Goal: Information Seeking & Learning: Learn about a topic

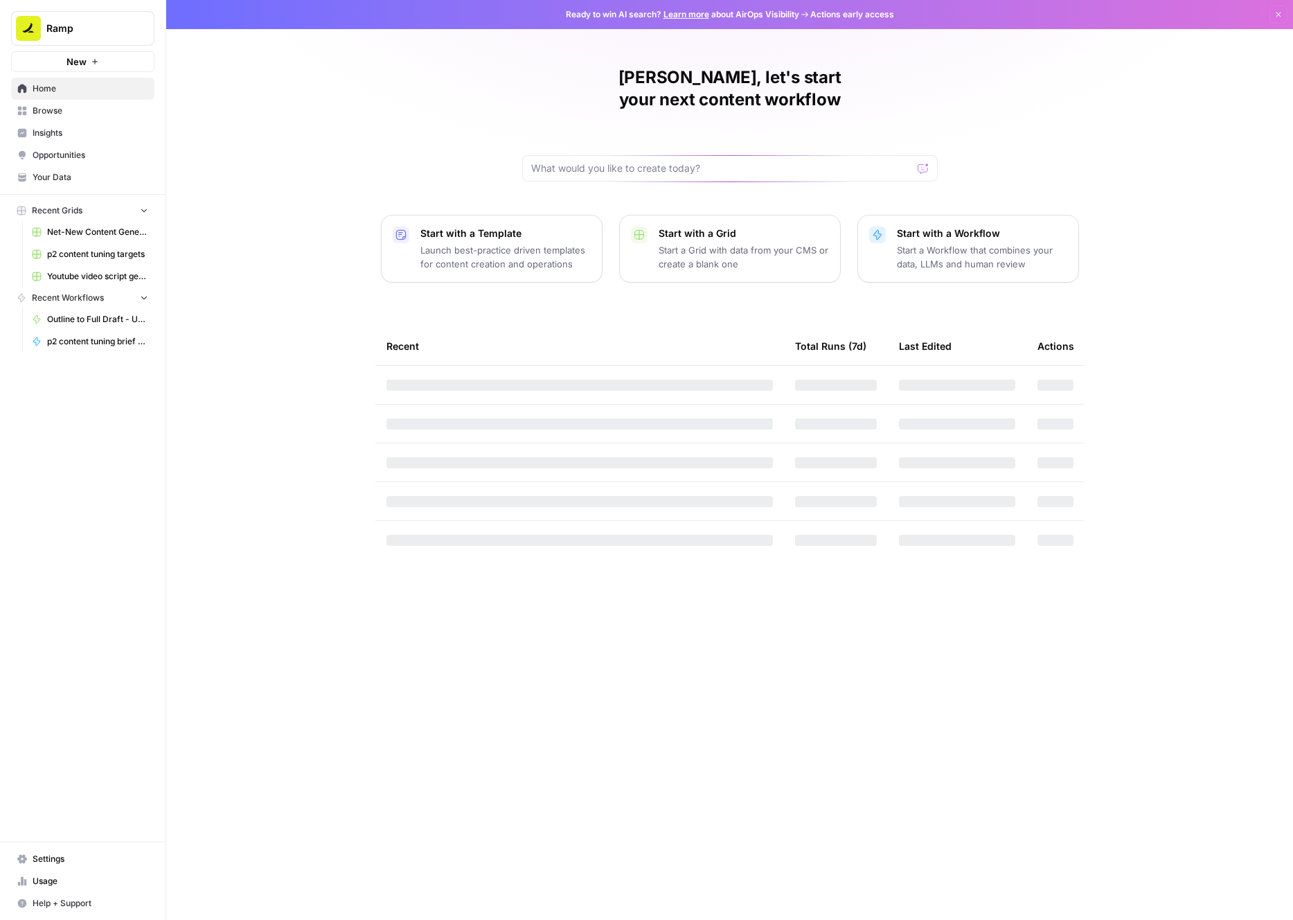
click at [126, 19] on button "Ramp" at bounding box center [82, 28] width 143 height 35
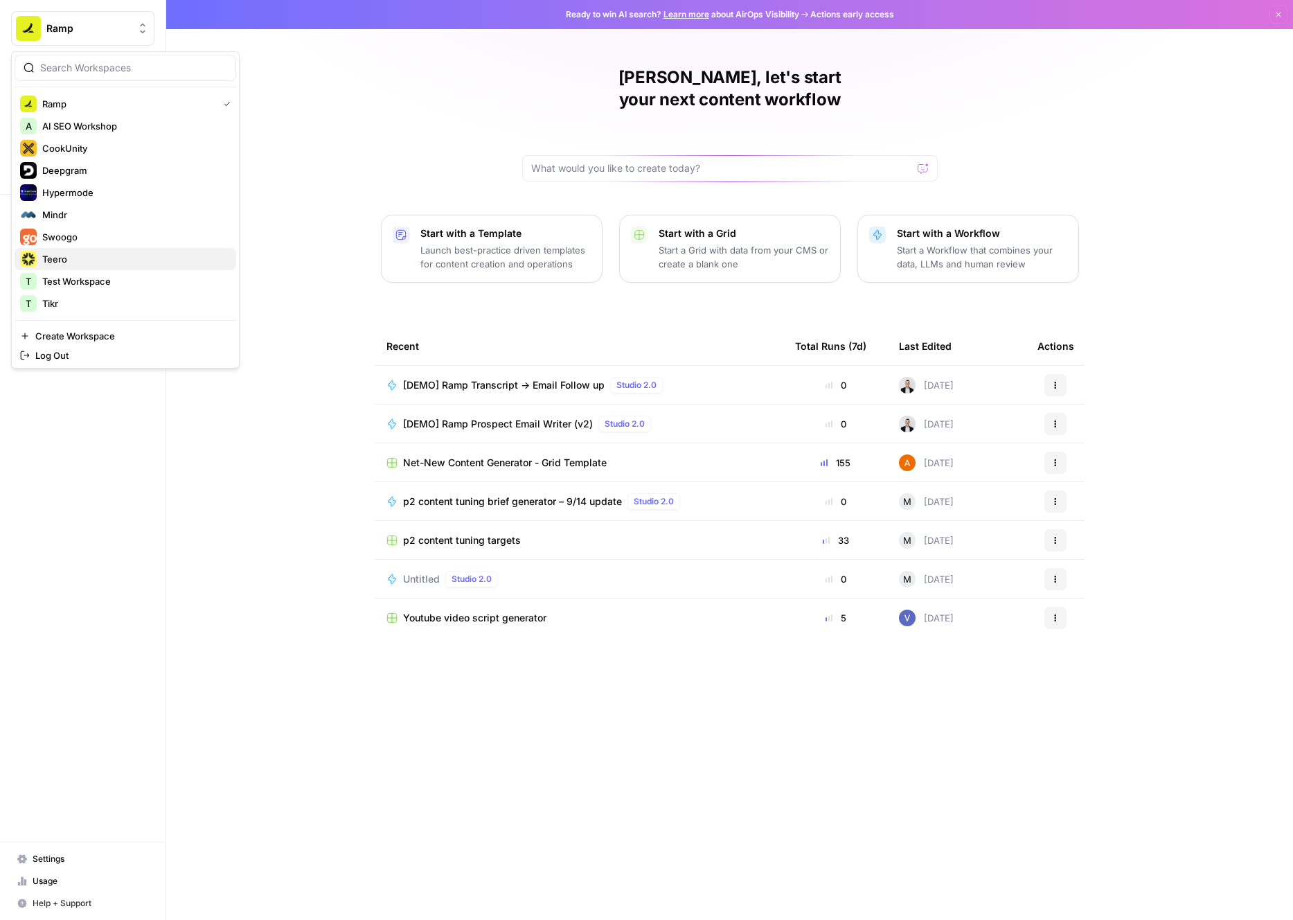
click at [75, 258] on span "Teero" at bounding box center [133, 259] width 183 height 14
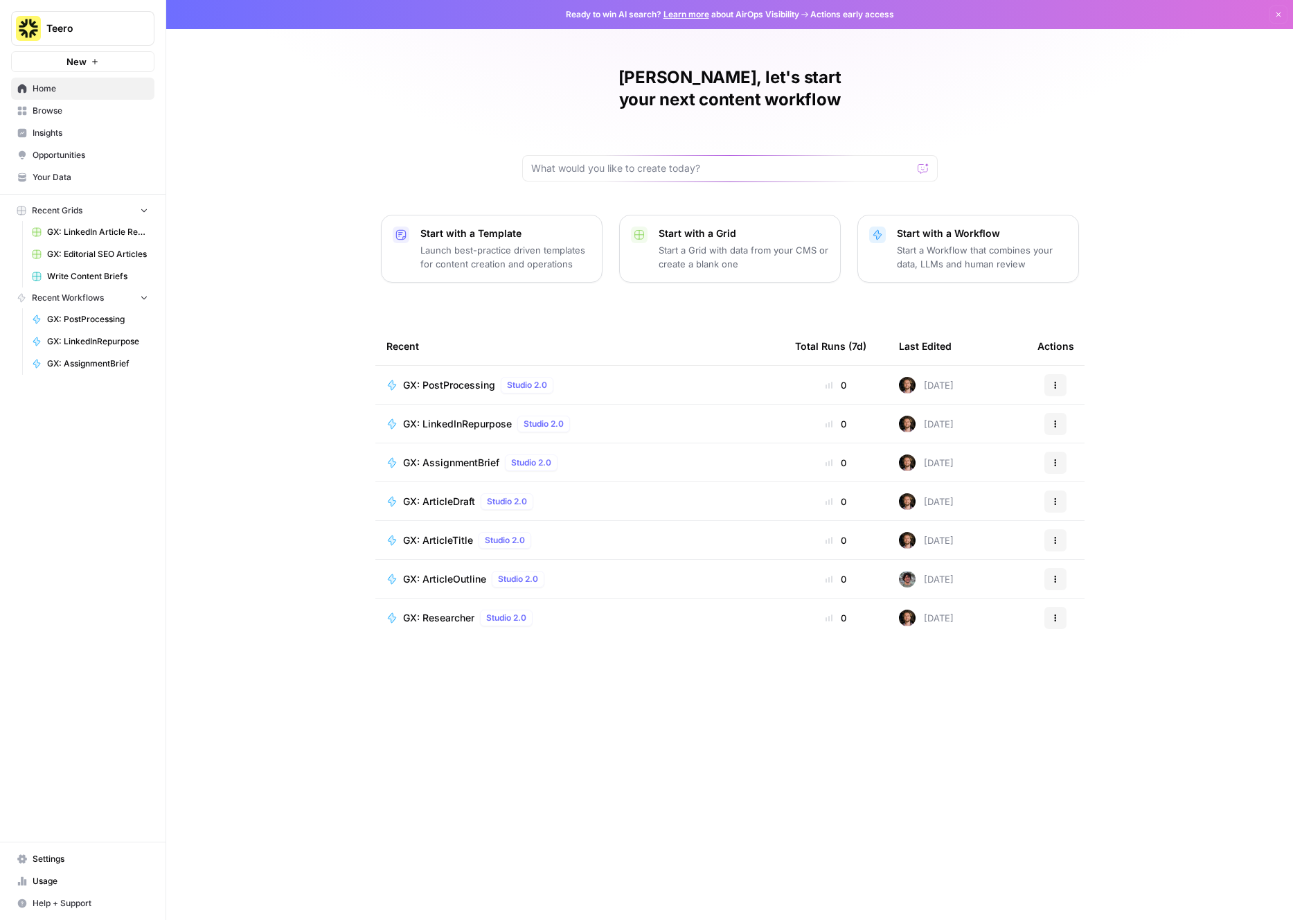
click at [43, 883] on span "Usage" at bounding box center [91, 881] width 116 height 12
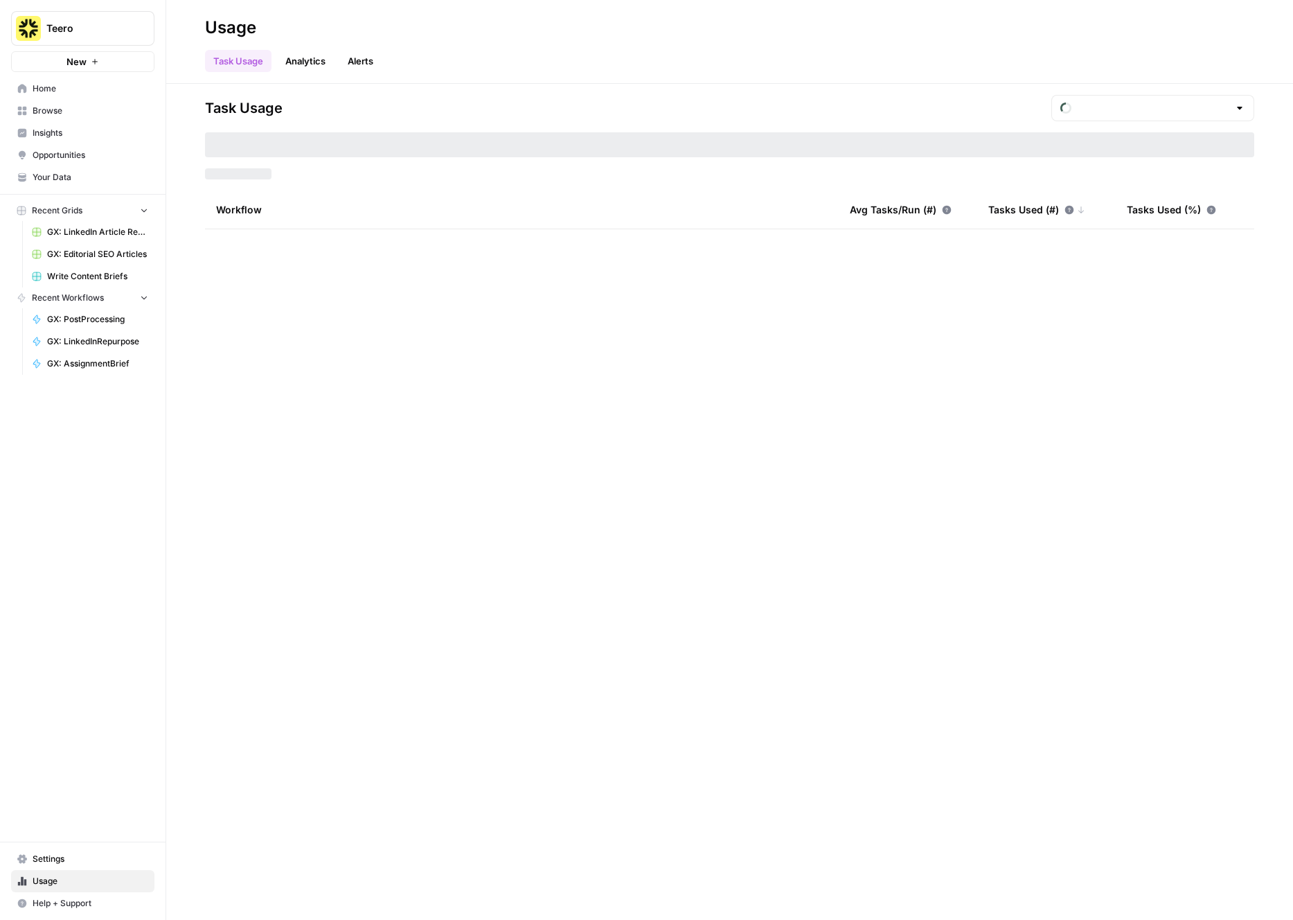
type input "September Tasks"
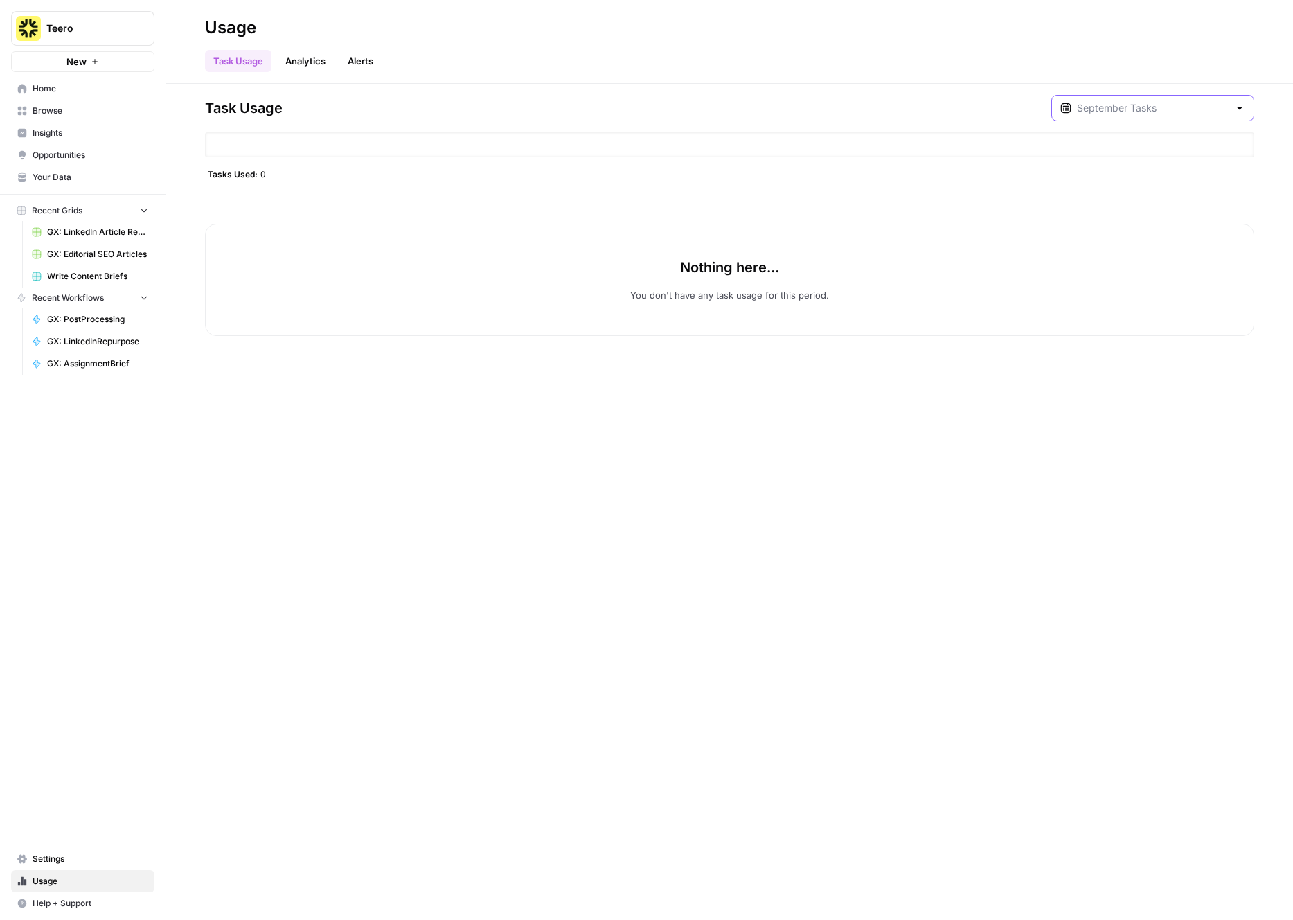
click at [1142, 113] on input "text" at bounding box center [1153, 108] width 152 height 14
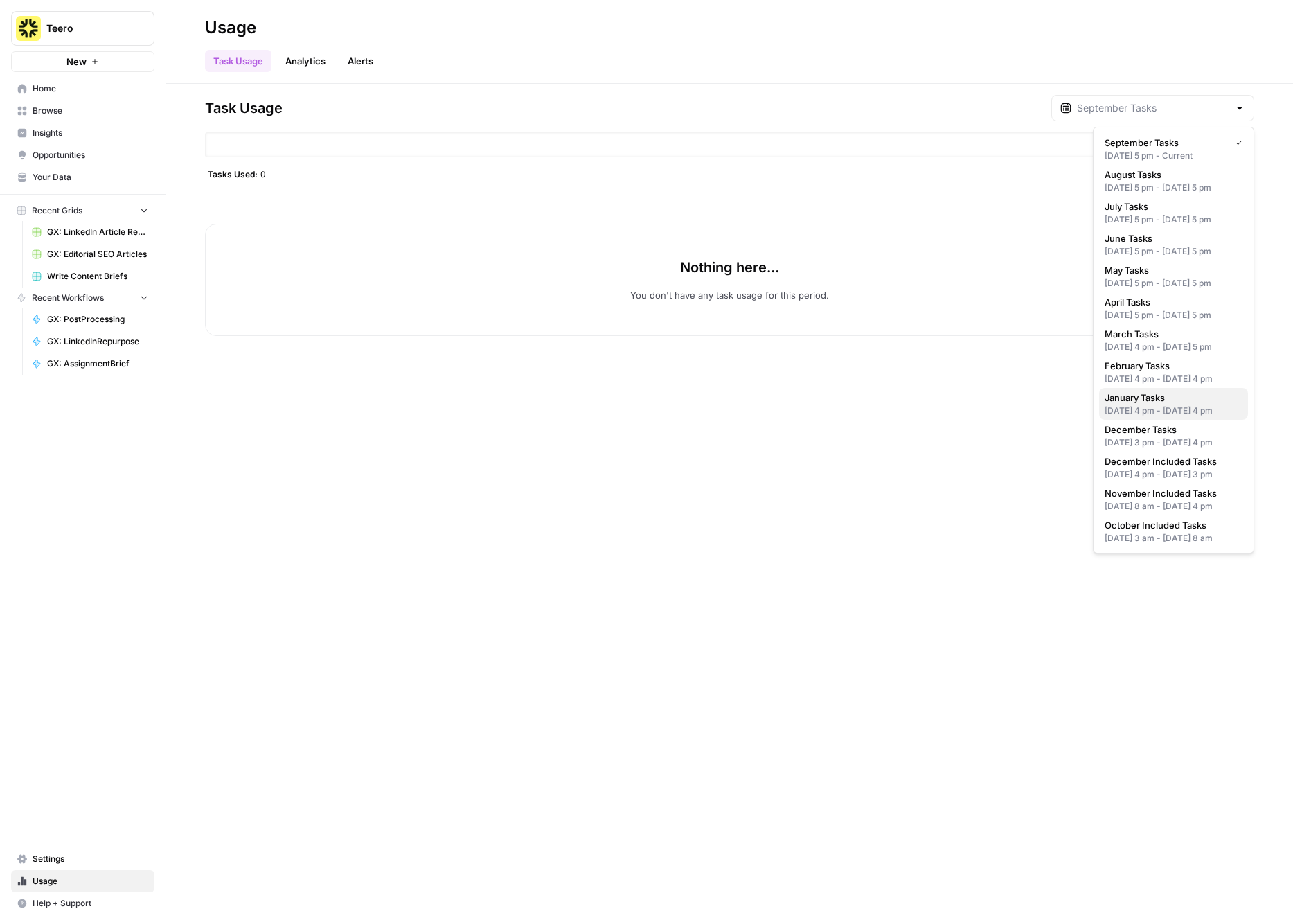
click at [1188, 417] on div "[DATE] 4 pm - [DATE] 4 pm" at bounding box center [1174, 411] width 138 height 12
type input "January Tasks"
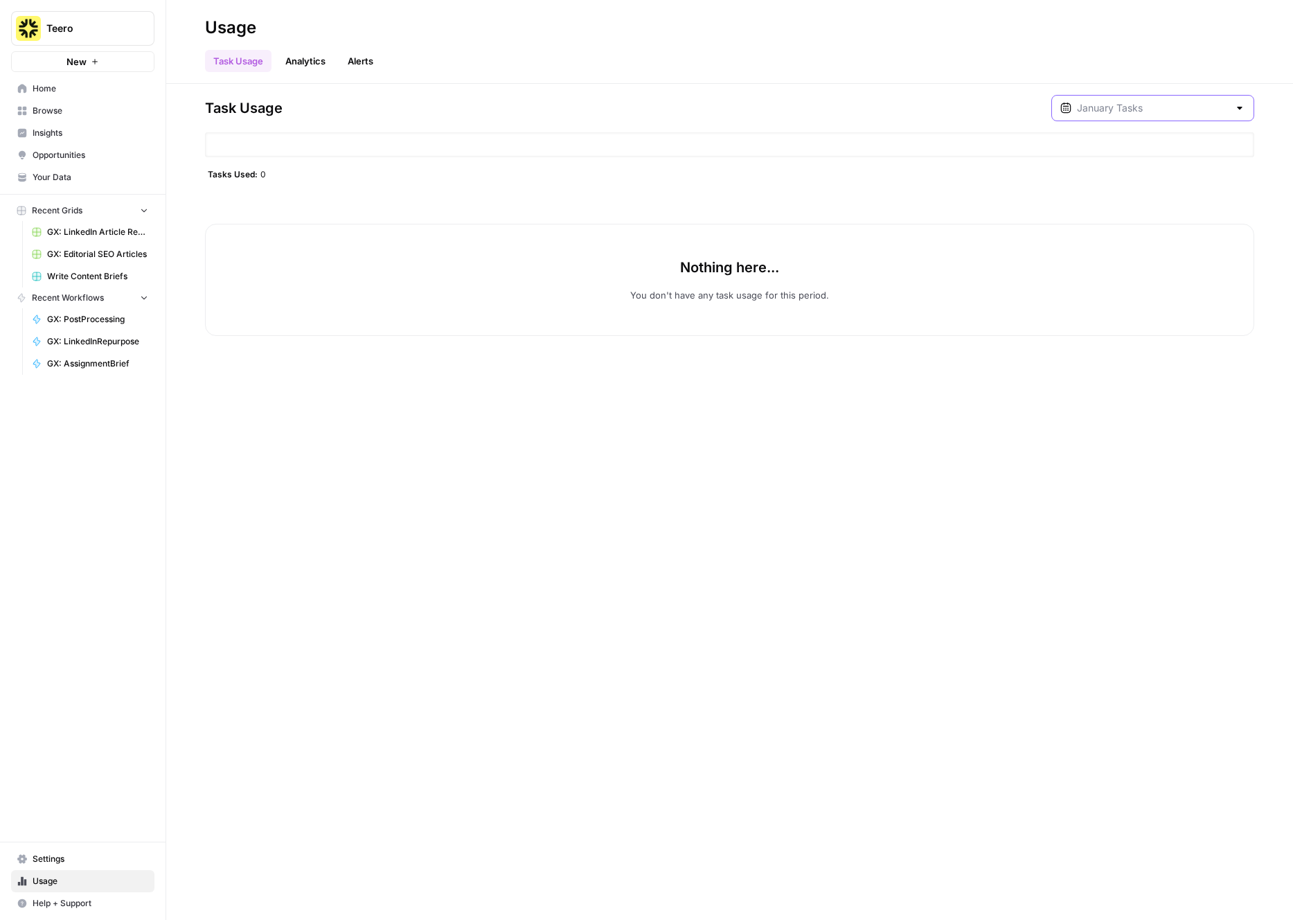
drag, startPoint x: 1150, startPoint y: 103, endPoint x: 1153, endPoint y: 123, distance: 20.4
click at [1150, 103] on input "text" at bounding box center [1153, 108] width 152 height 14
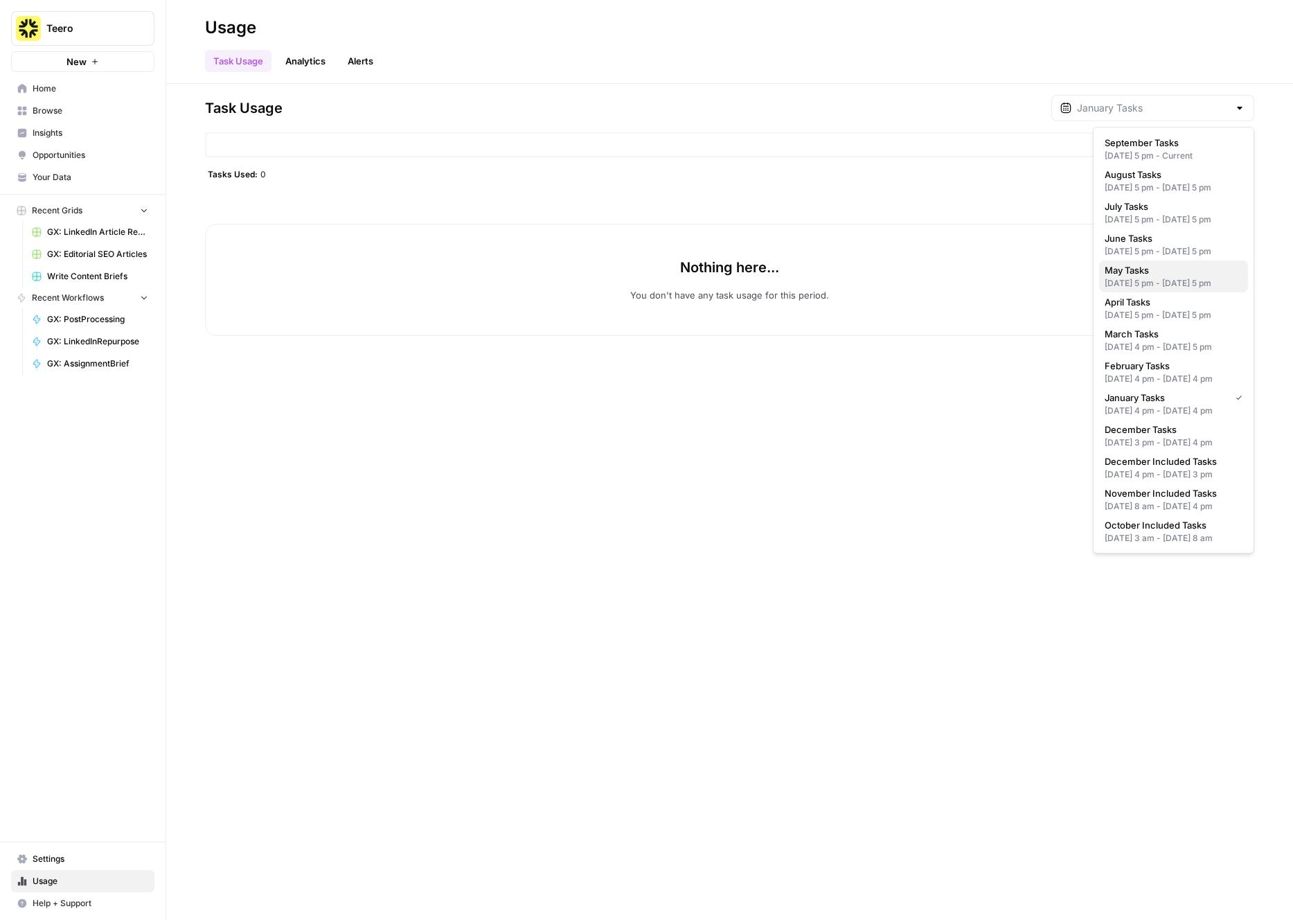
click at [1184, 290] on div "[DATE] 5 pm - [DATE] 5 pm" at bounding box center [1174, 283] width 138 height 12
type input "May Tasks"
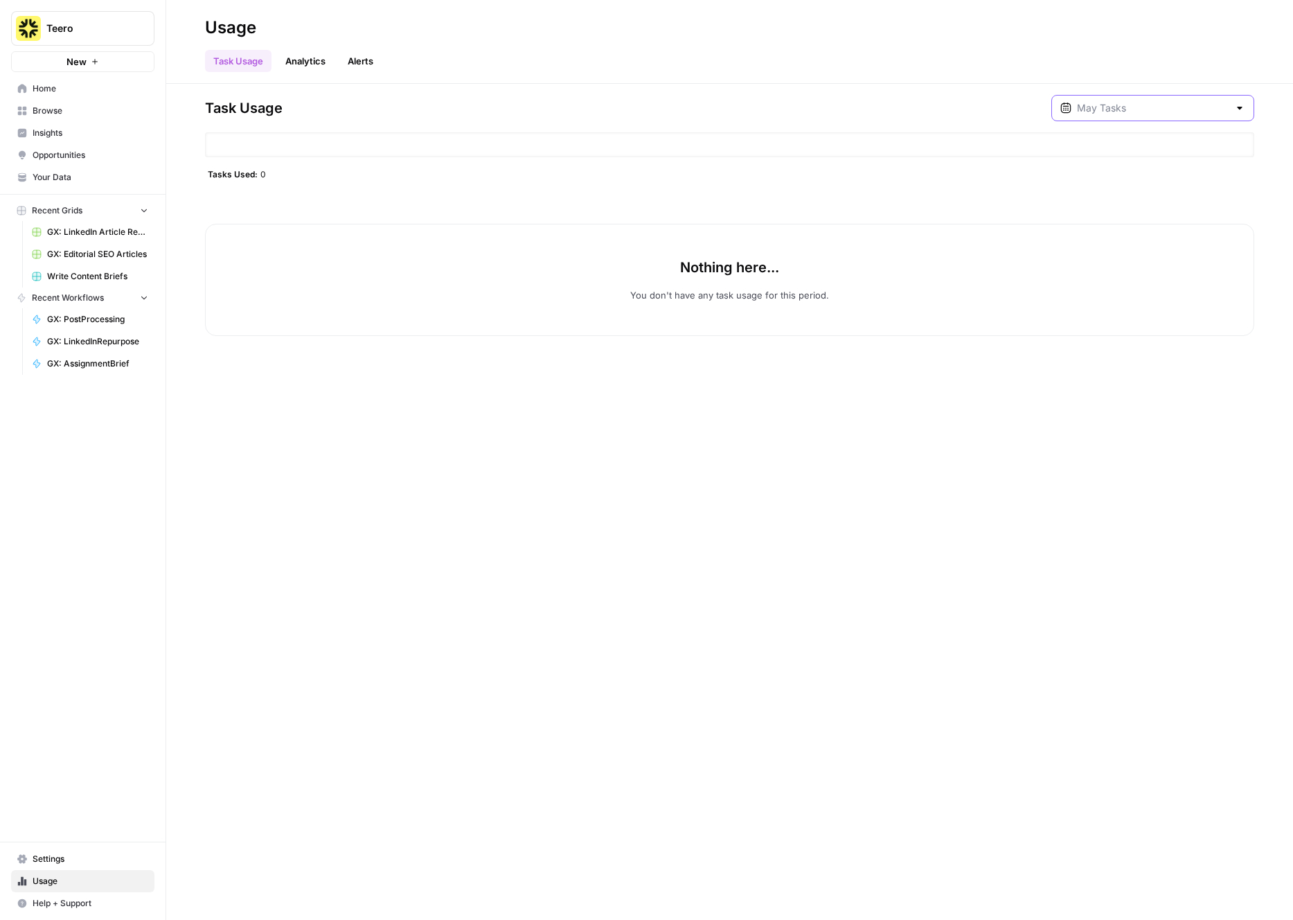
click at [1142, 114] on input "text" at bounding box center [1153, 108] width 152 height 14
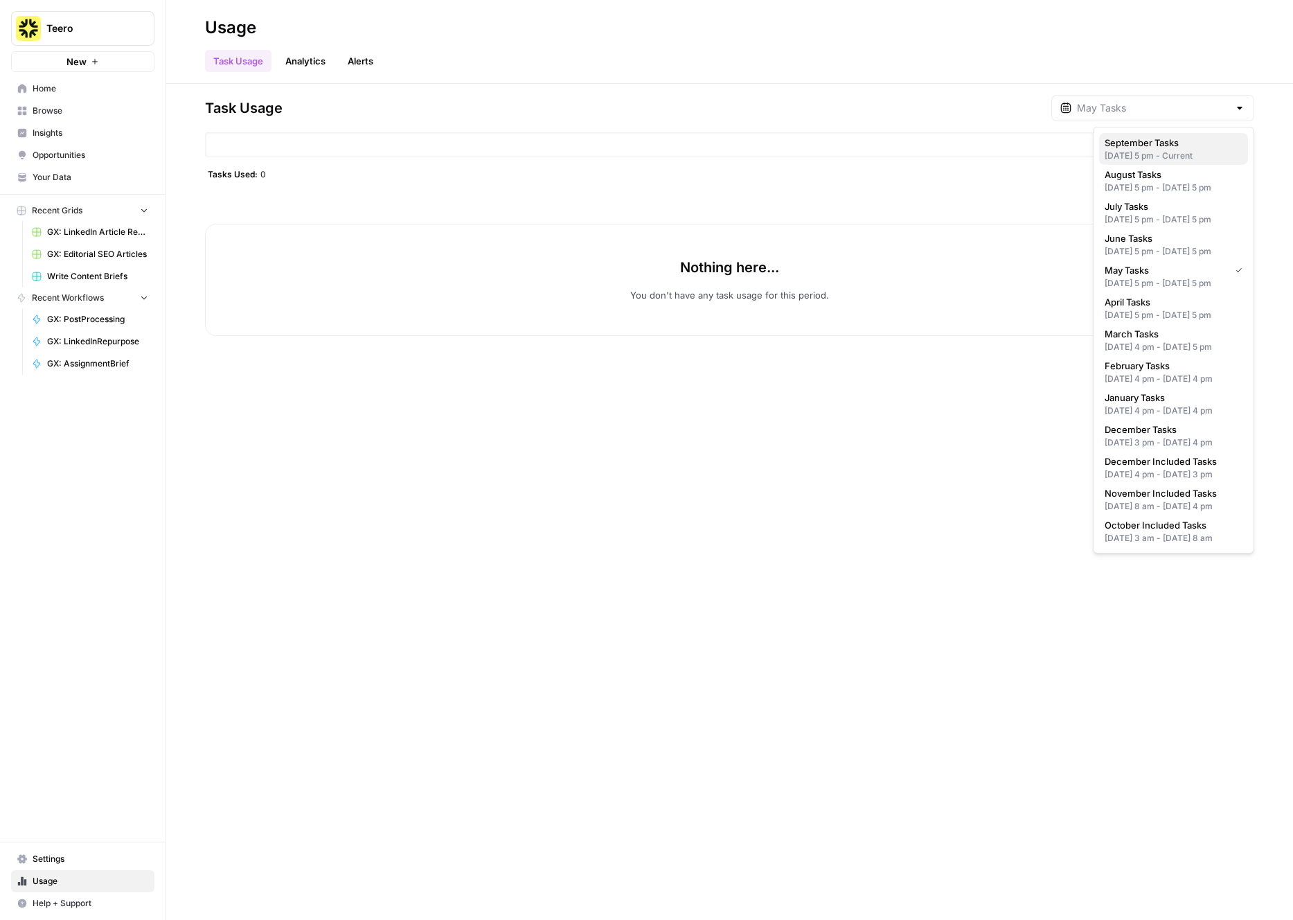
click at [1146, 147] on span "September Tasks" at bounding box center [1171, 143] width 132 height 14
type input "September Tasks"
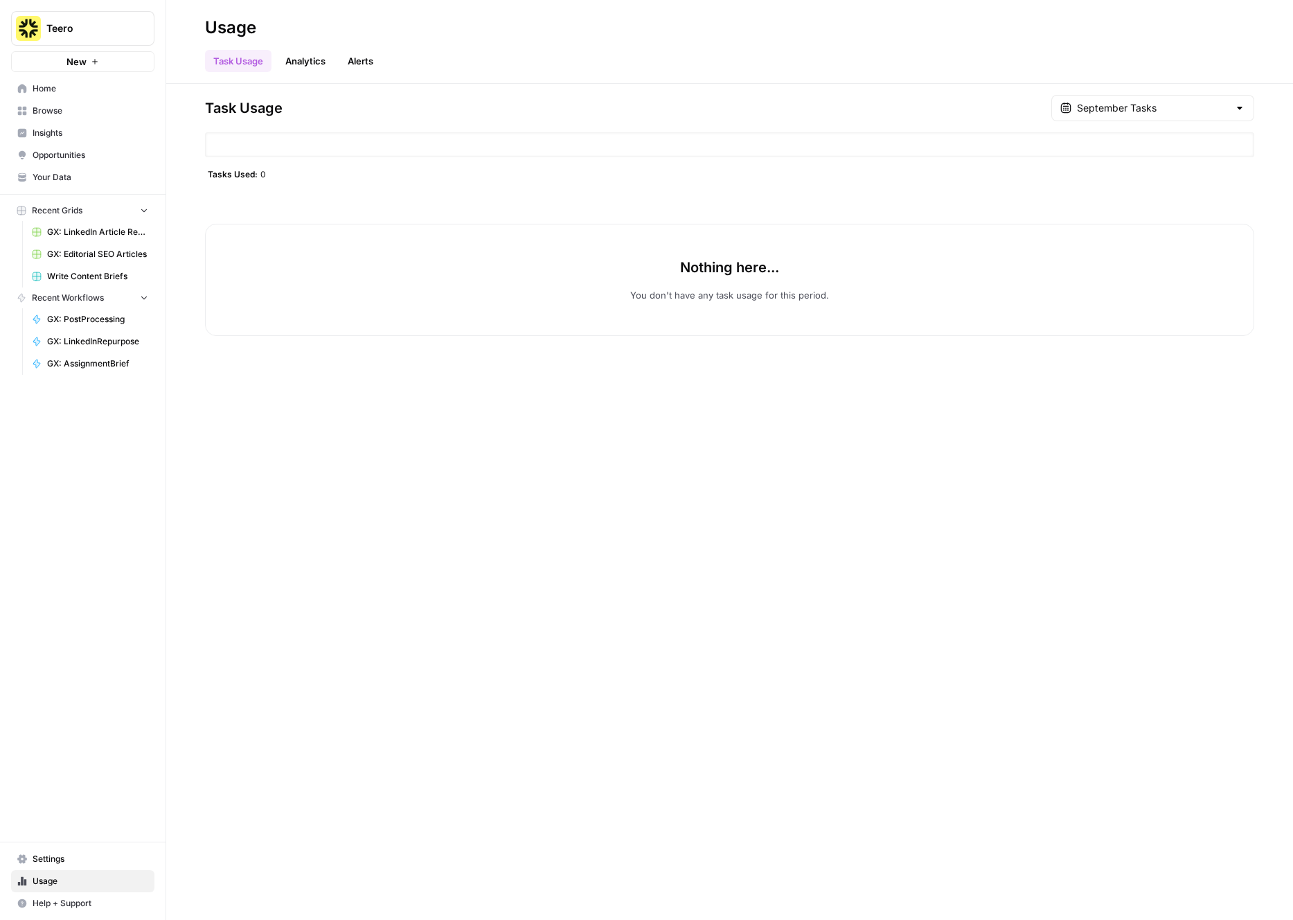
click at [64, 147] on link "Opportunities" at bounding box center [82, 155] width 143 height 22
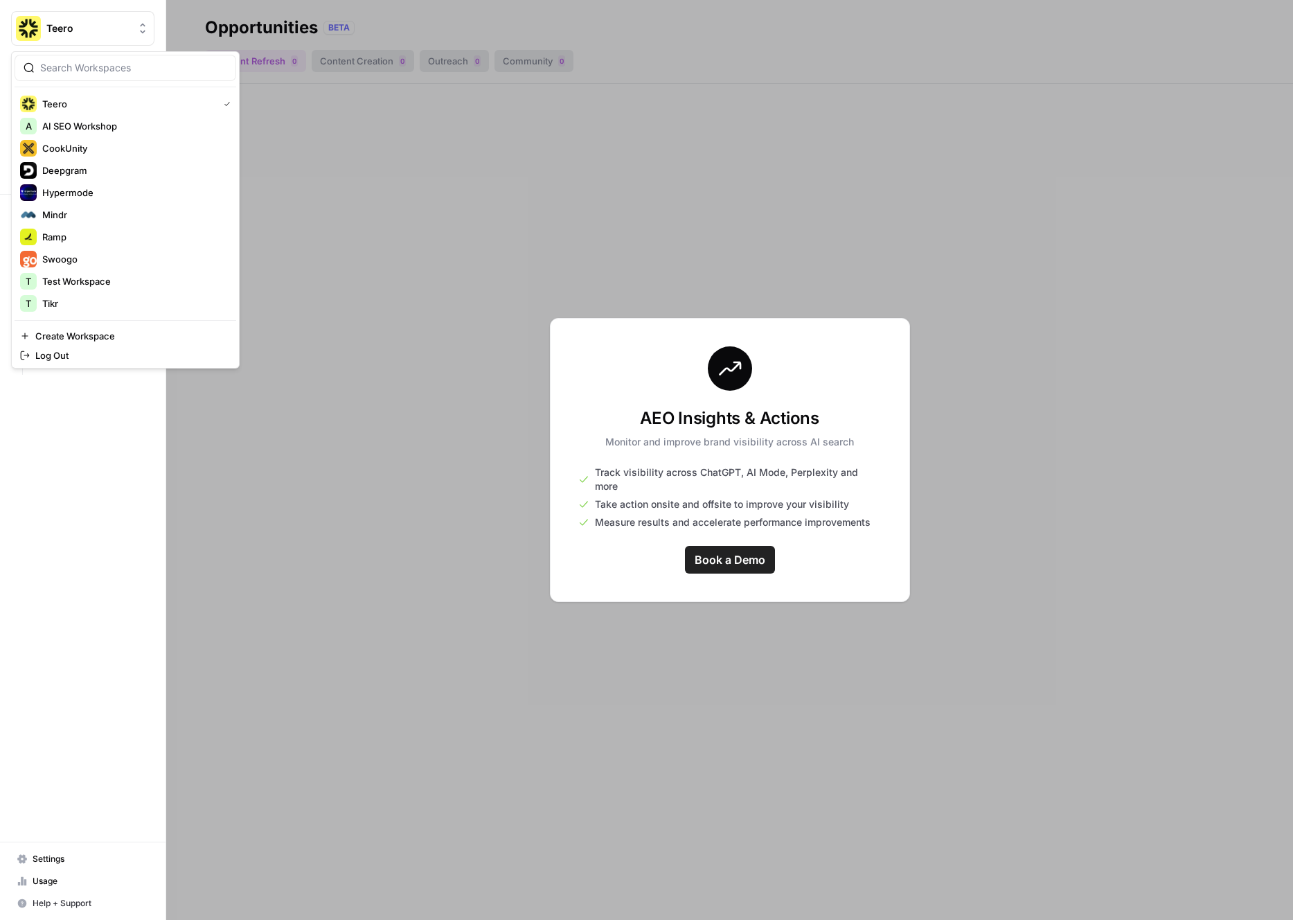
click at [114, 23] on span "Teero" at bounding box center [88, 28] width 84 height 14
click at [73, 241] on span "Ramp" at bounding box center [133, 237] width 183 height 14
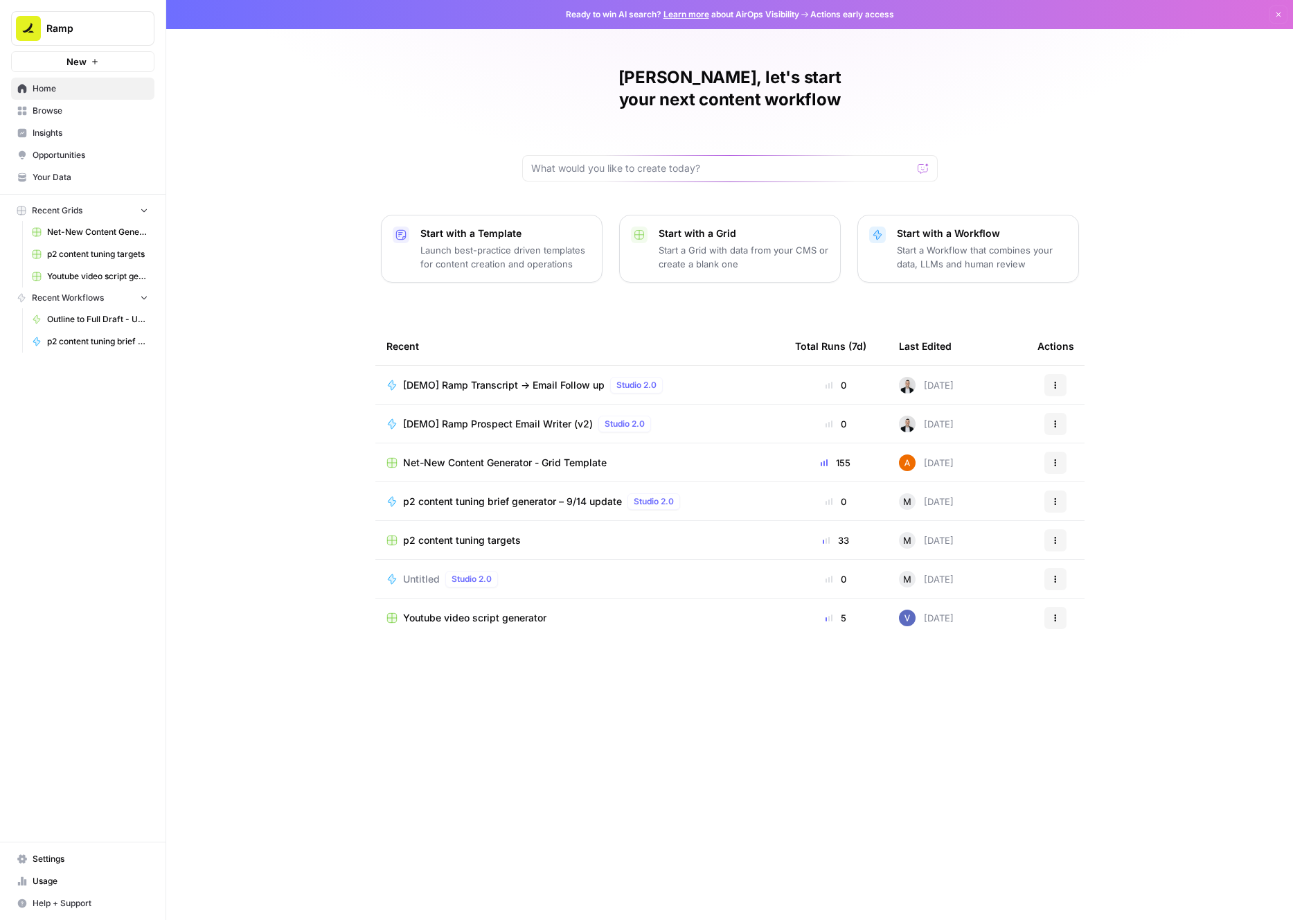
click at [58, 157] on span "Opportunities" at bounding box center [91, 155] width 116 height 12
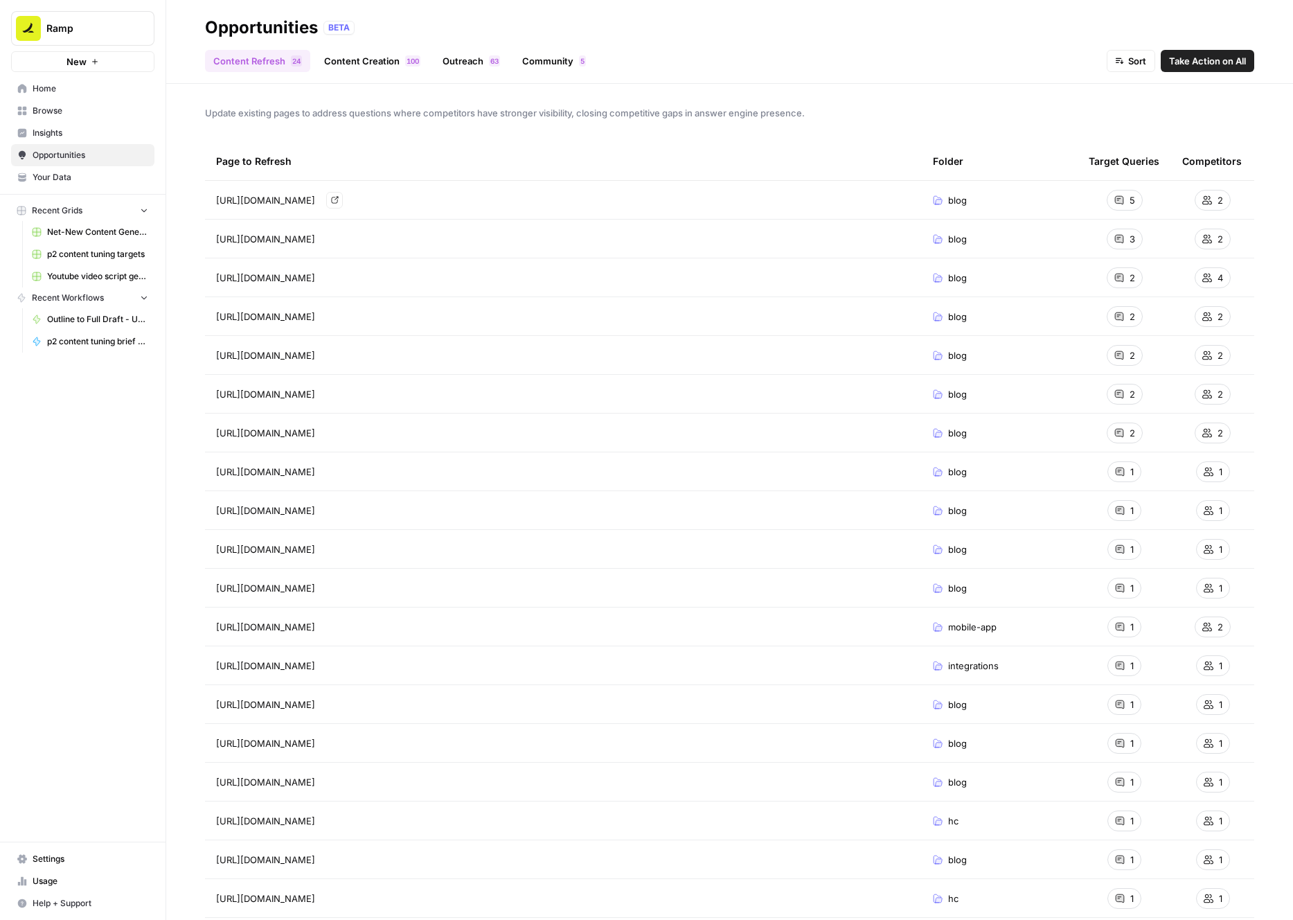
click at [812, 205] on div "https://ramp.com/blog/travel-and-expense-management Go to page" at bounding box center [563, 200] width 695 height 17
click at [343, 202] on link "Go to page" at bounding box center [334, 200] width 17 height 17
click at [296, 192] on div "https://ramp.com/blog/travel-and-expense-management Go to page" at bounding box center [563, 200] width 695 height 17
click at [955, 197] on span "blog" at bounding box center [957, 200] width 19 height 14
click at [371, 66] on link "Content Creation 0 0 1" at bounding box center [372, 61] width 113 height 22
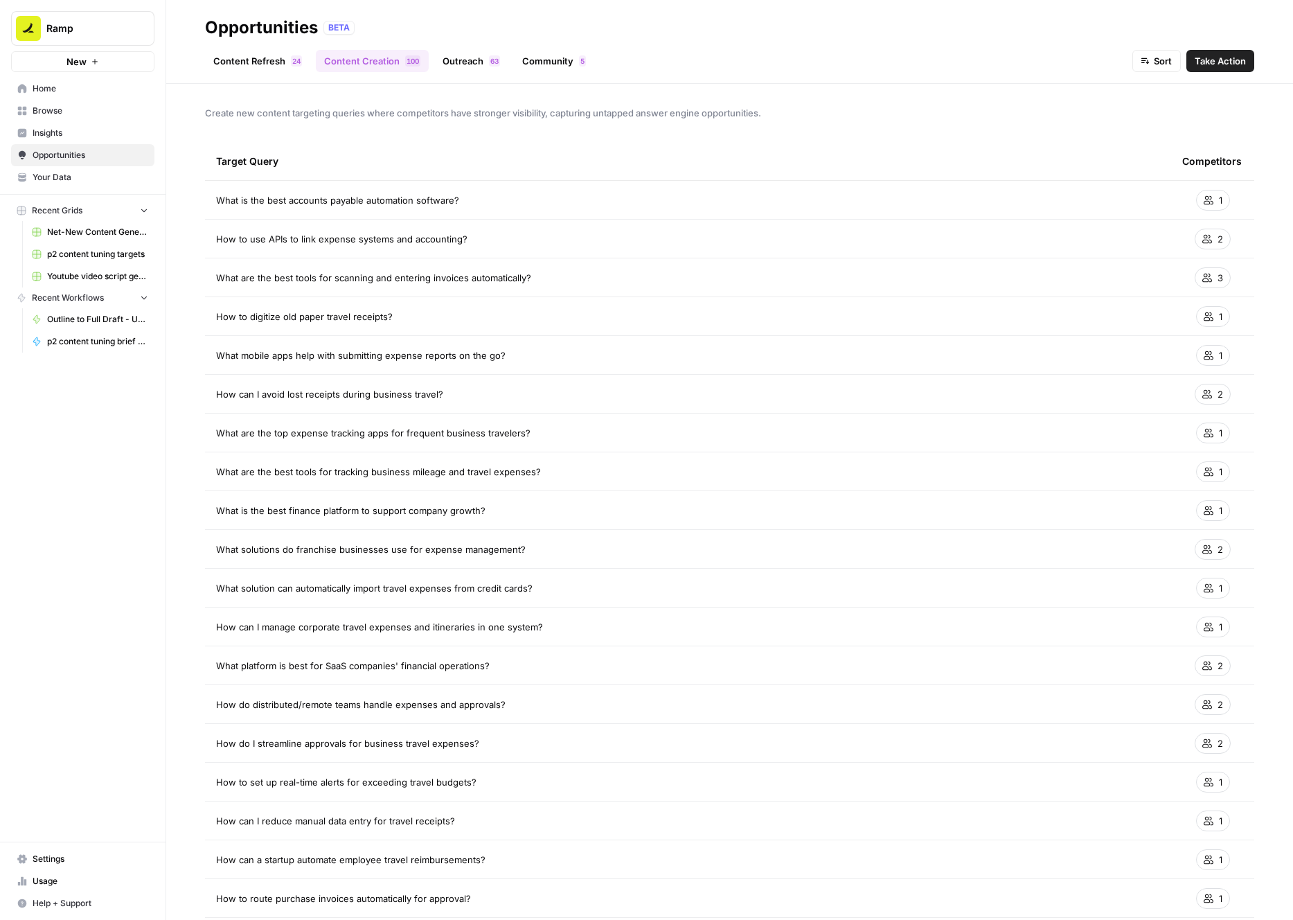
click at [310, 202] on span "What is the best accounts payable automation software?" at bounding box center [337, 200] width 243 height 14
click at [464, 52] on link "Outreach 3 6" at bounding box center [471, 61] width 74 height 22
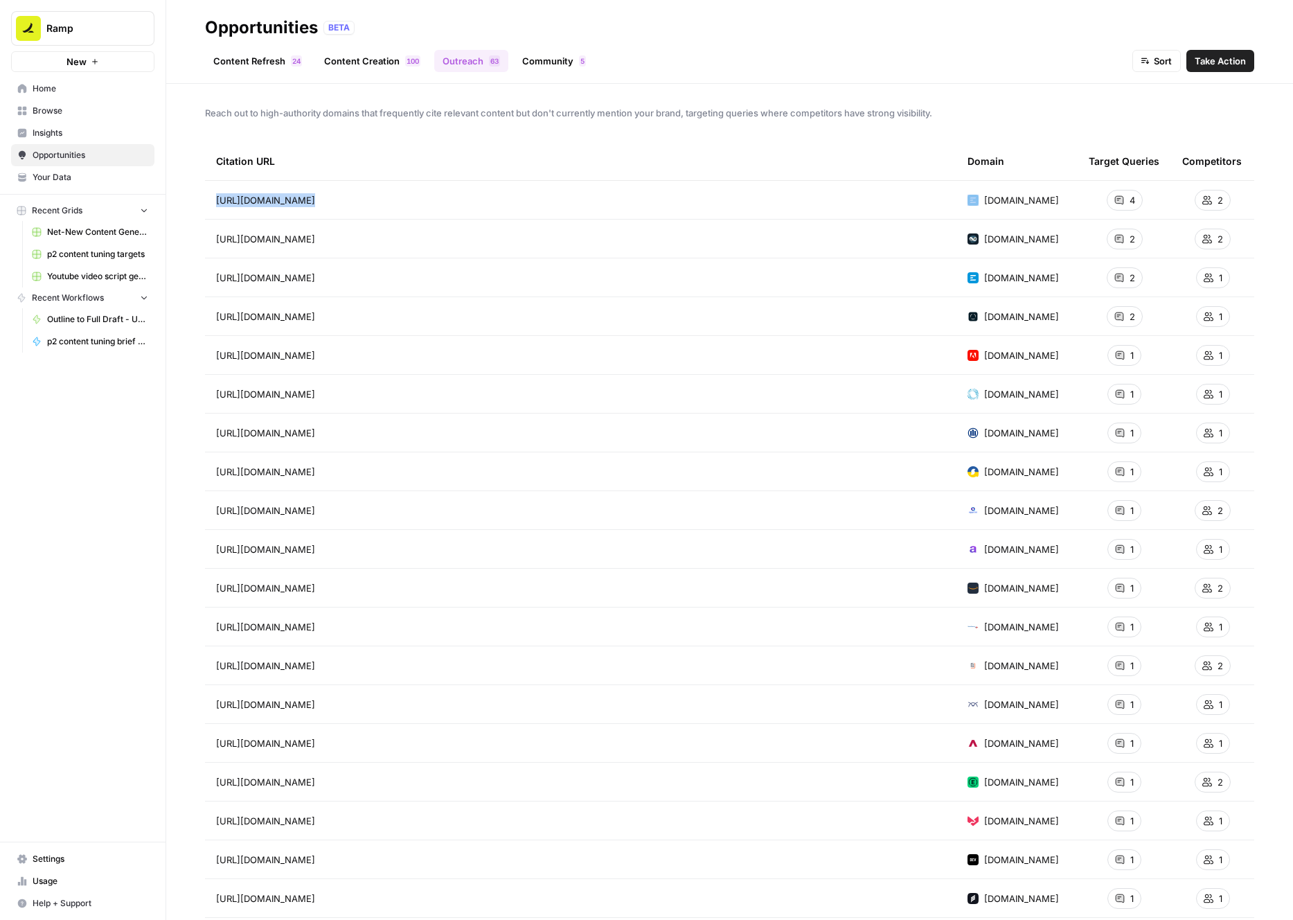
drag, startPoint x: 673, startPoint y: 200, endPoint x: 205, endPoint y: 196, distance: 467.6
click at [205, 196] on td "https://www.emburse.com/resources/12-travel-and-expense-management-best-practic…" at bounding box center [581, 200] width 752 height 38
click at [695, 35] on div "Opportunities BETA" at bounding box center [729, 28] width 1049 height 22
click at [547, 61] on link "Community 5" at bounding box center [554, 61] width 80 height 22
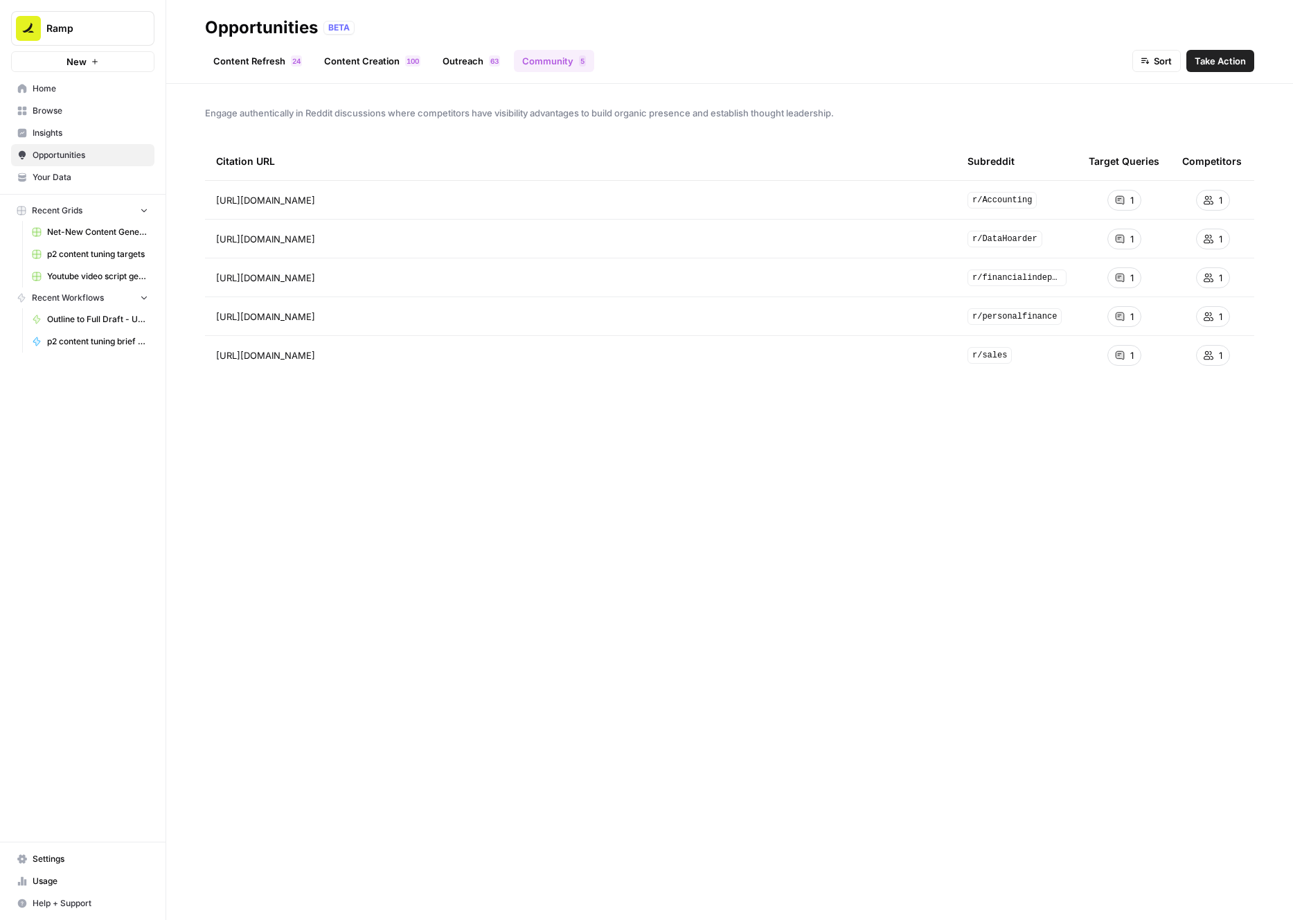
click at [549, 58] on link "Community 5" at bounding box center [554, 61] width 80 height 22
click at [47, 134] on span "Insights" at bounding box center [91, 133] width 116 height 12
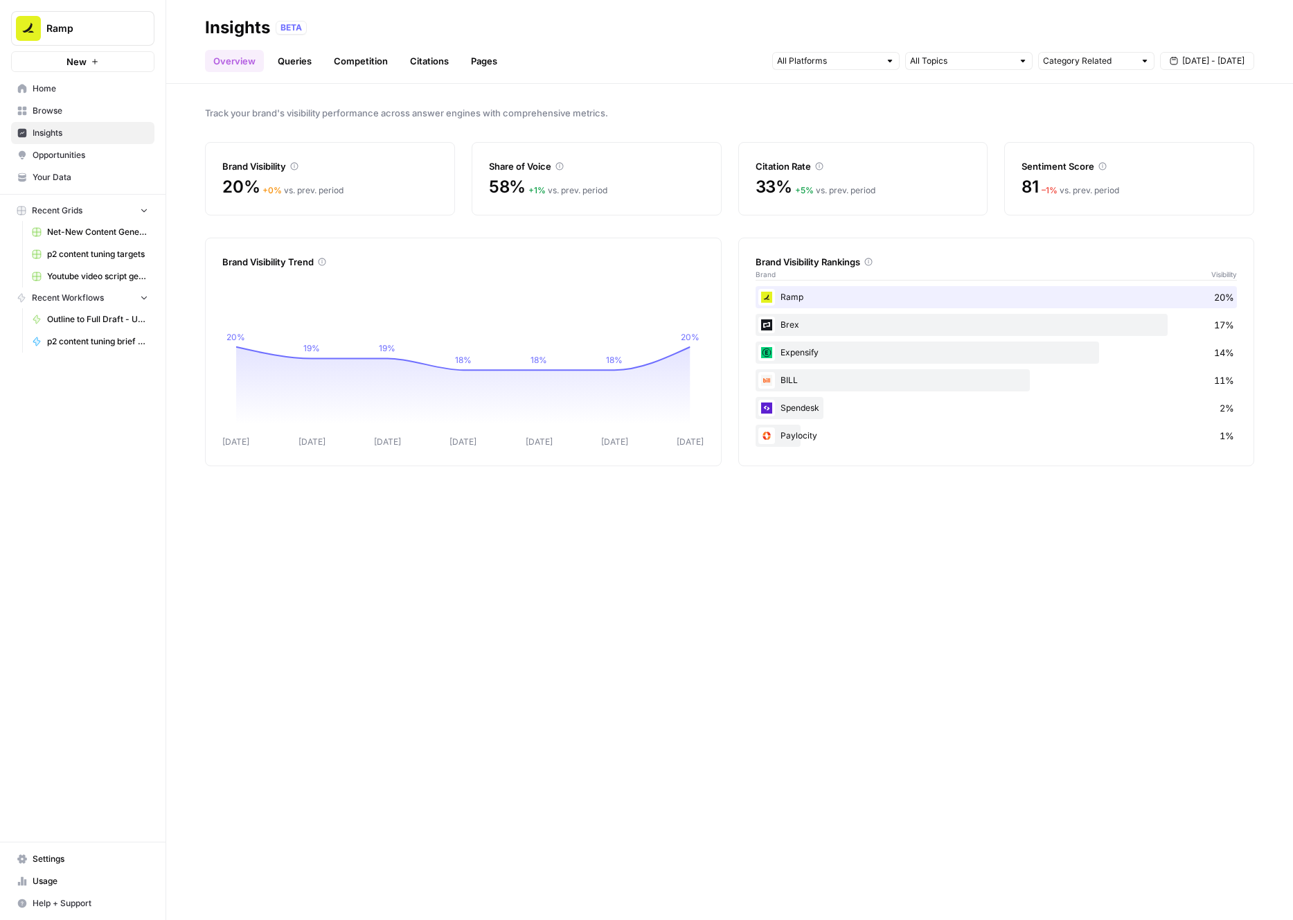
click at [307, 68] on link "Queries" at bounding box center [294, 61] width 51 height 22
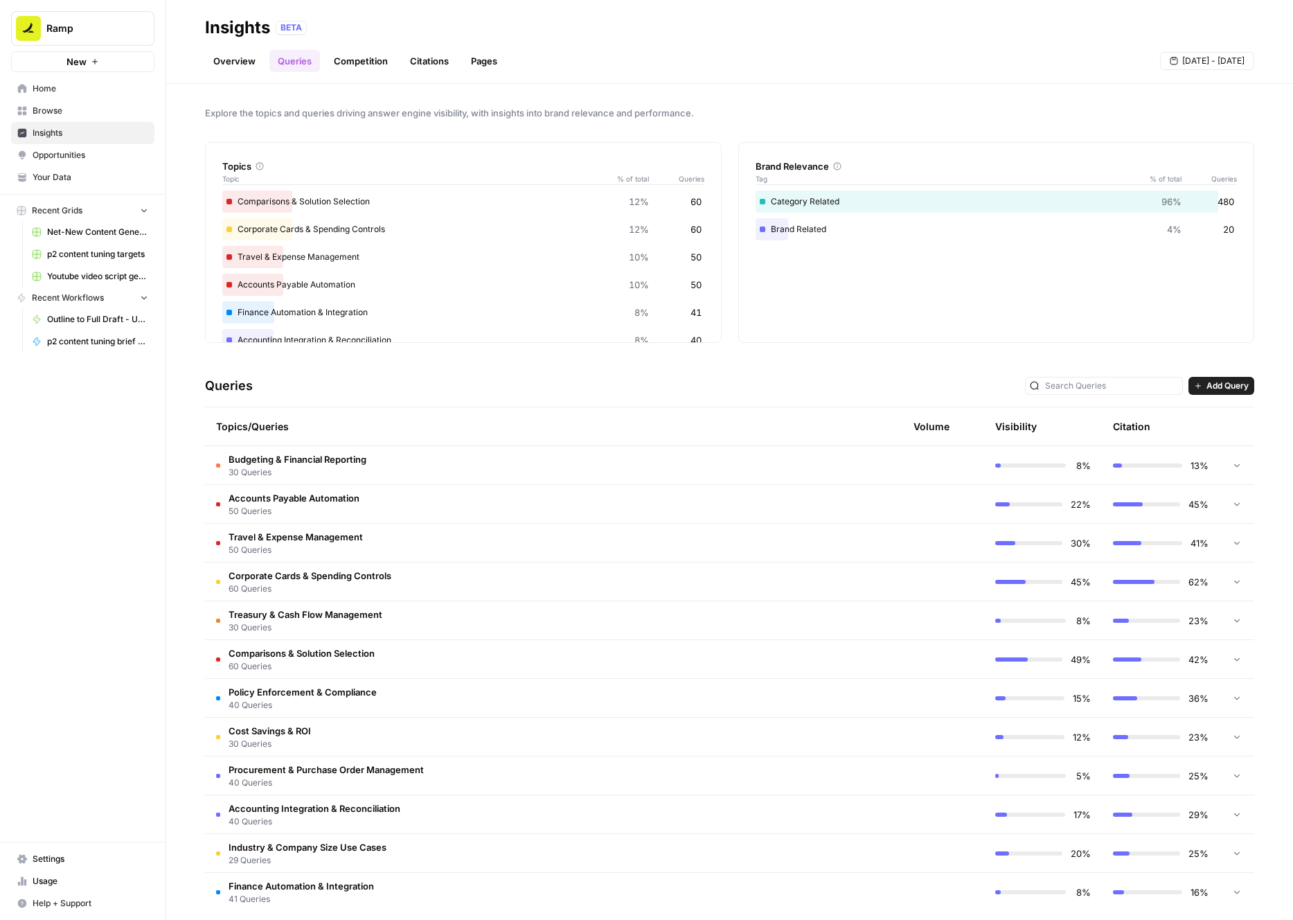
click at [213, 67] on link "Overview" at bounding box center [234, 61] width 59 height 22
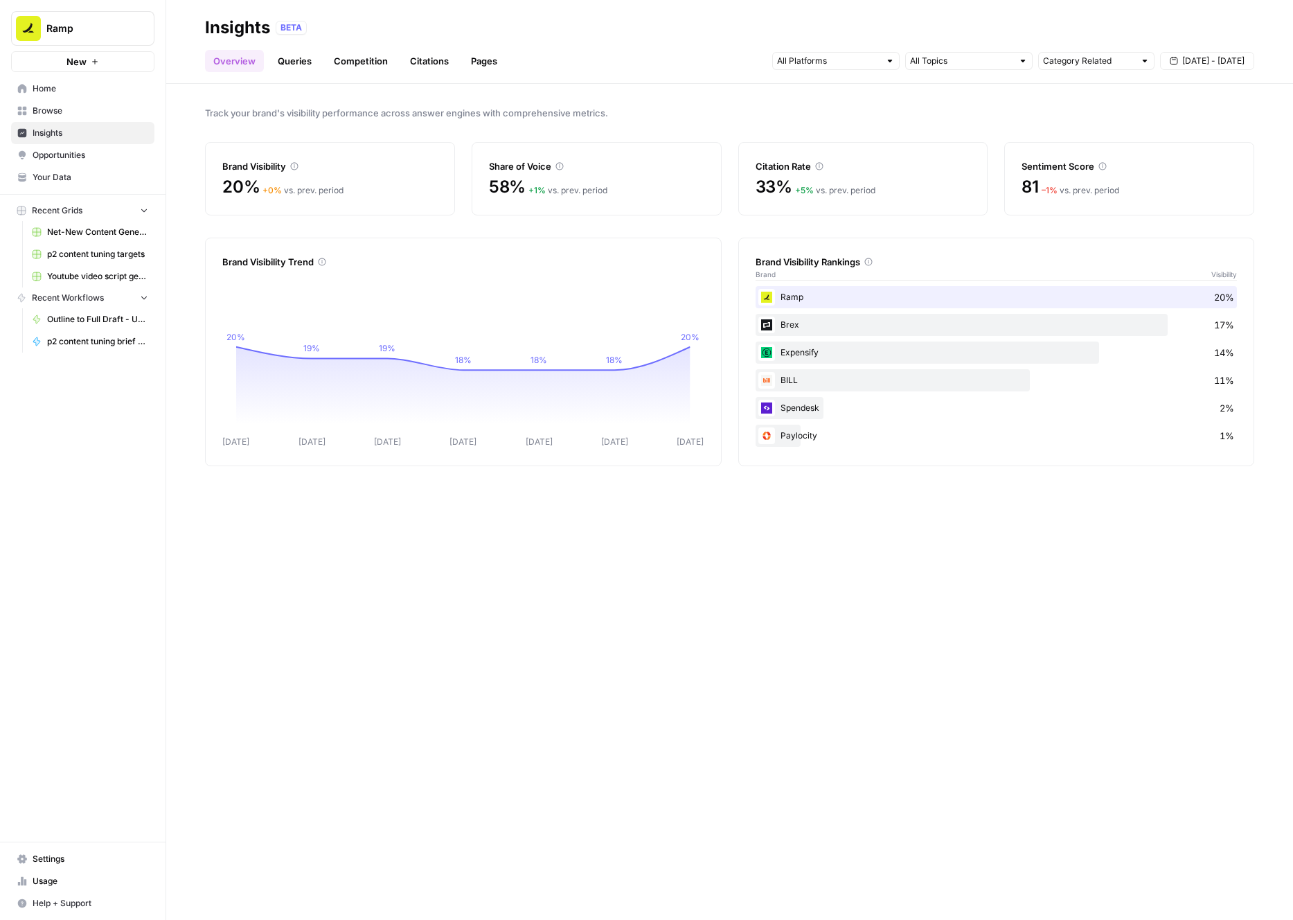
click at [297, 61] on link "Queries" at bounding box center [294, 61] width 51 height 22
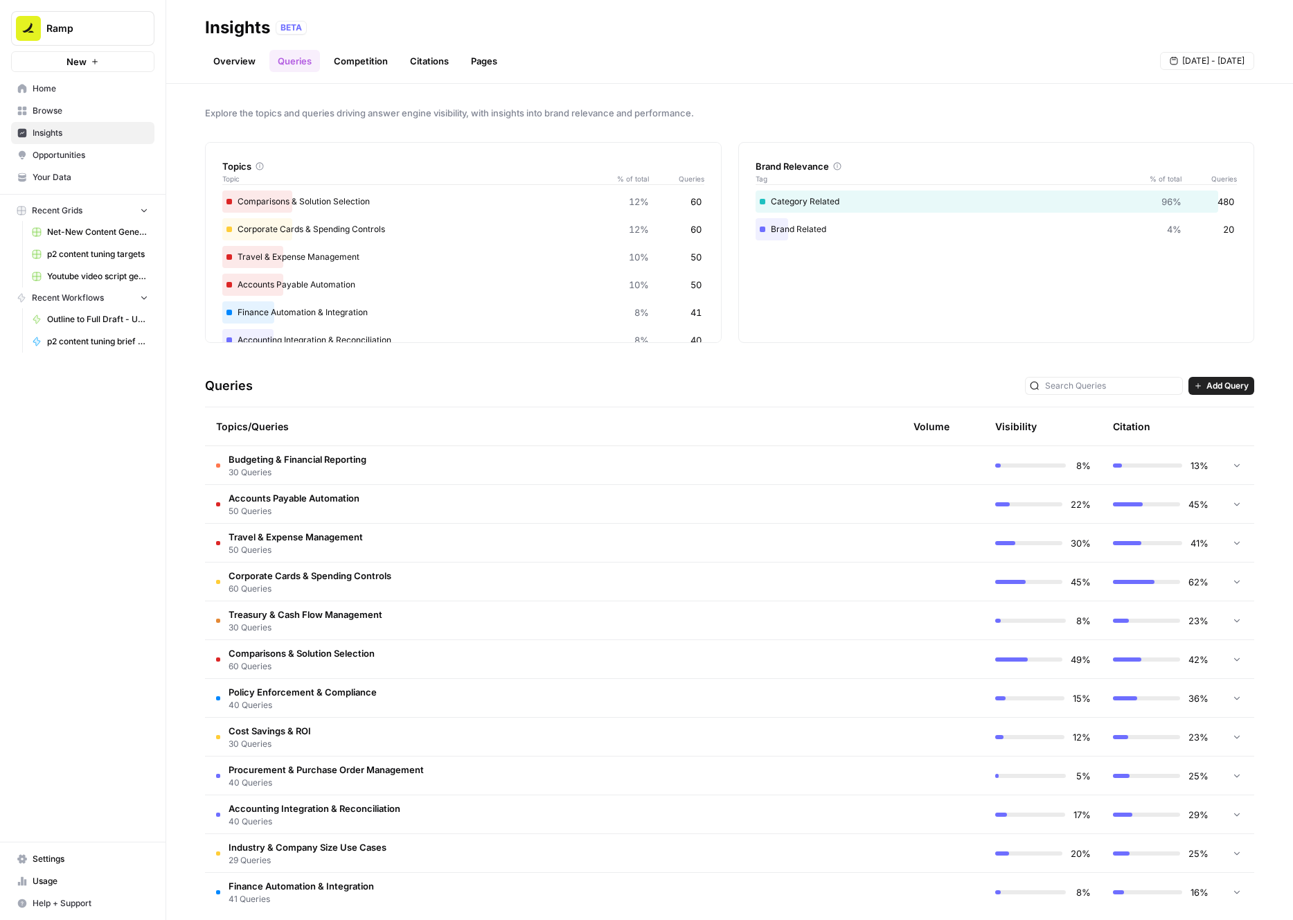
click at [352, 58] on link "Competition" at bounding box center [361, 61] width 71 height 22
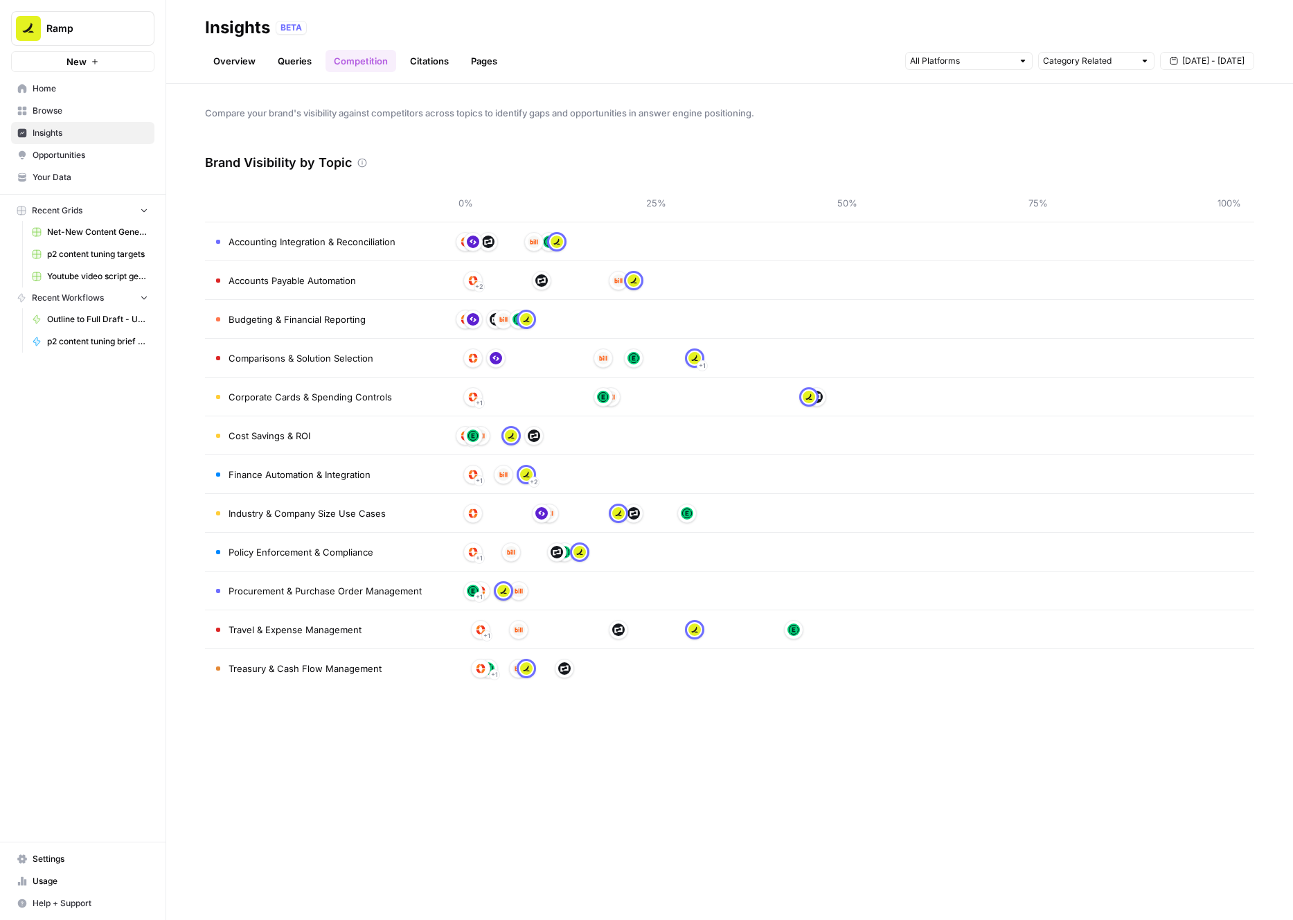
click at [427, 55] on link "Citations" at bounding box center [429, 61] width 55 height 22
